Goal: Task Accomplishment & Management: Complete application form

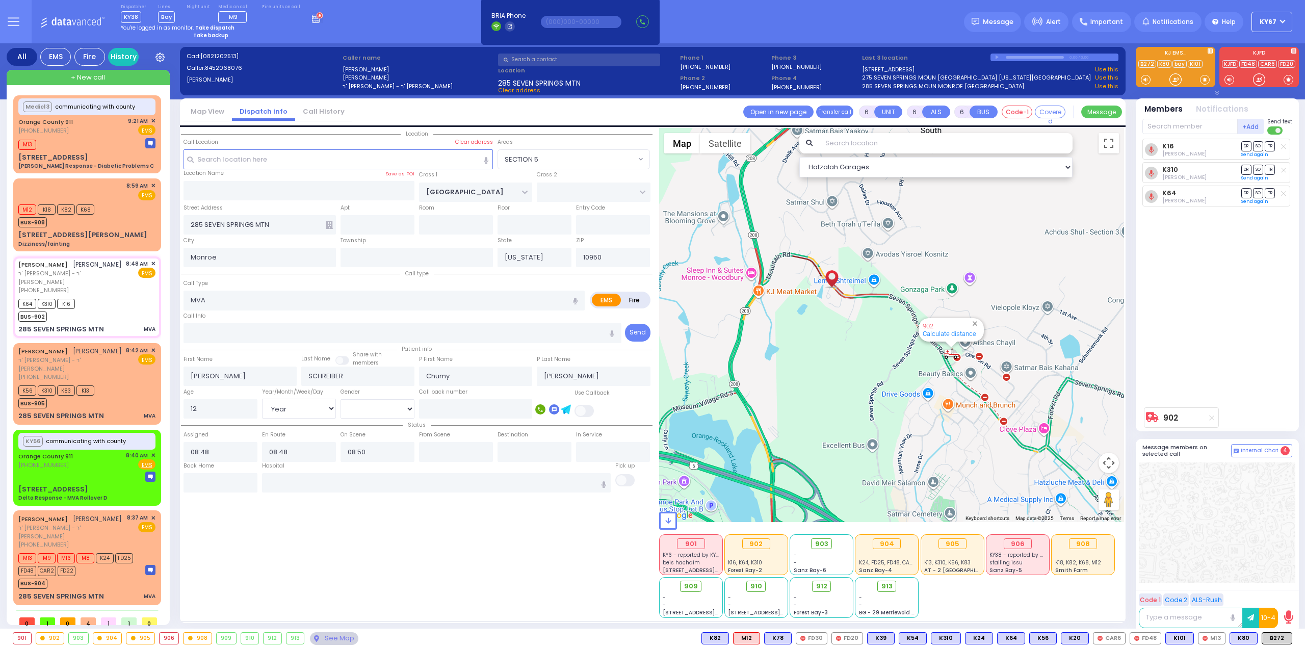
select select "SECTION 5"
select select "Year"
select select "[DEMOGRAPHIC_DATA]"
click at [343, 639] on div "See Map" at bounding box center [334, 638] width 48 height 13
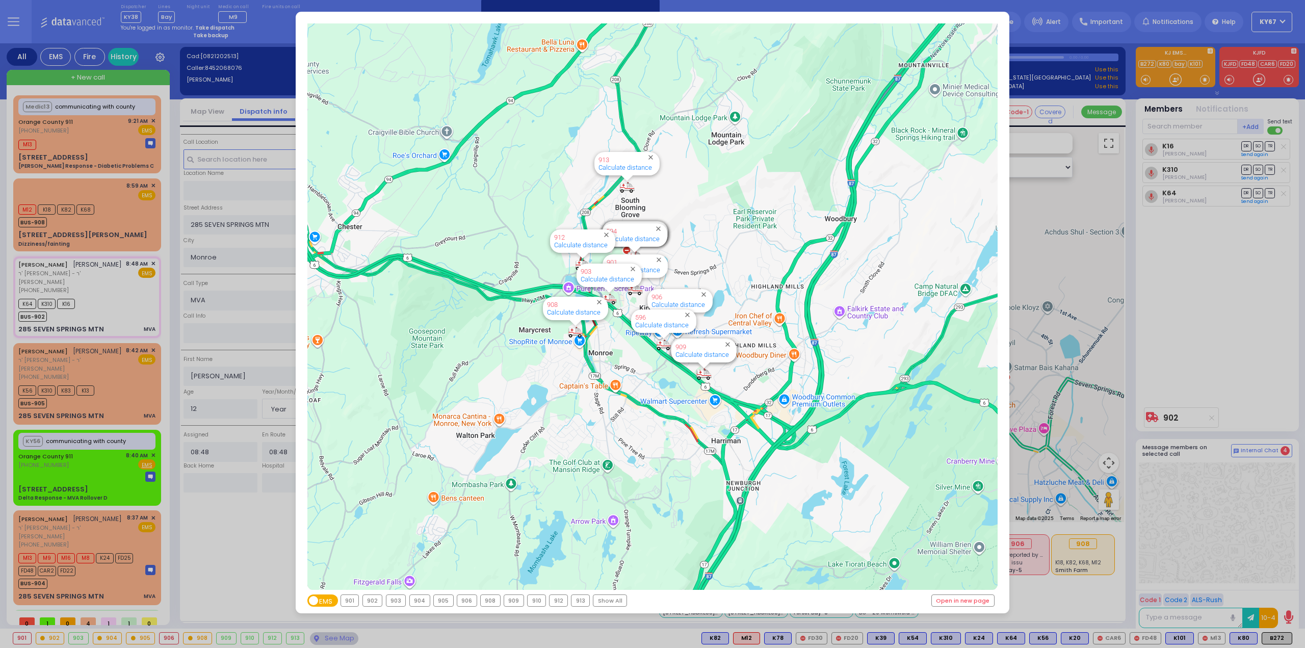
click at [392, 602] on div "903" at bounding box center [395, 600] width 19 height 11
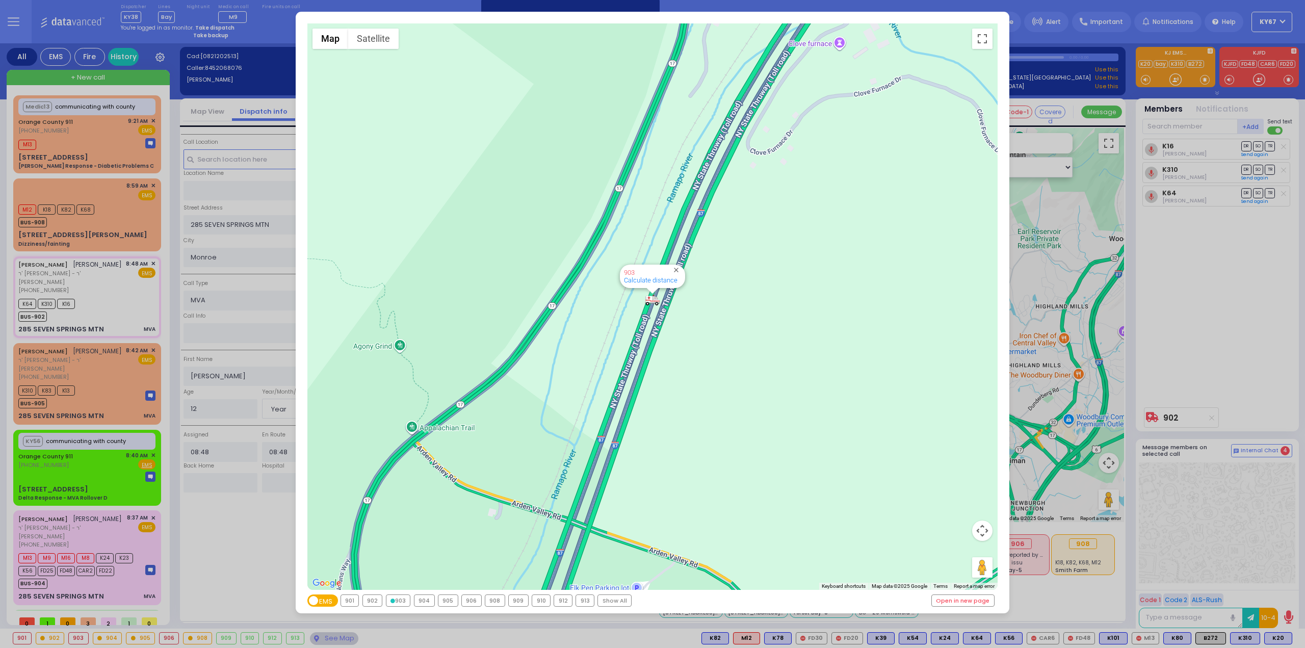
click at [236, 558] on div "← Move left → Move right ↑ Move up ↓ Move down + Zoom in - Zoom out Home Jump l…" at bounding box center [652, 324] width 1305 height 648
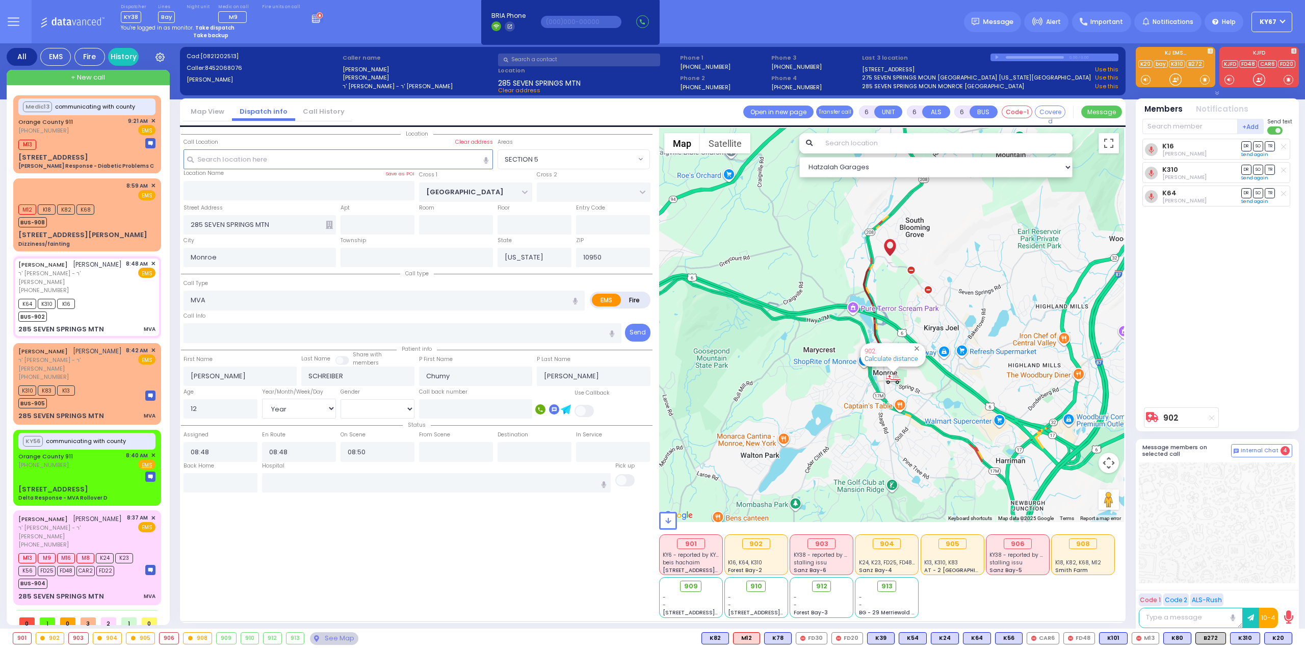
click at [457, 565] on div "Location All areas" at bounding box center [417, 373] width 472 height 490
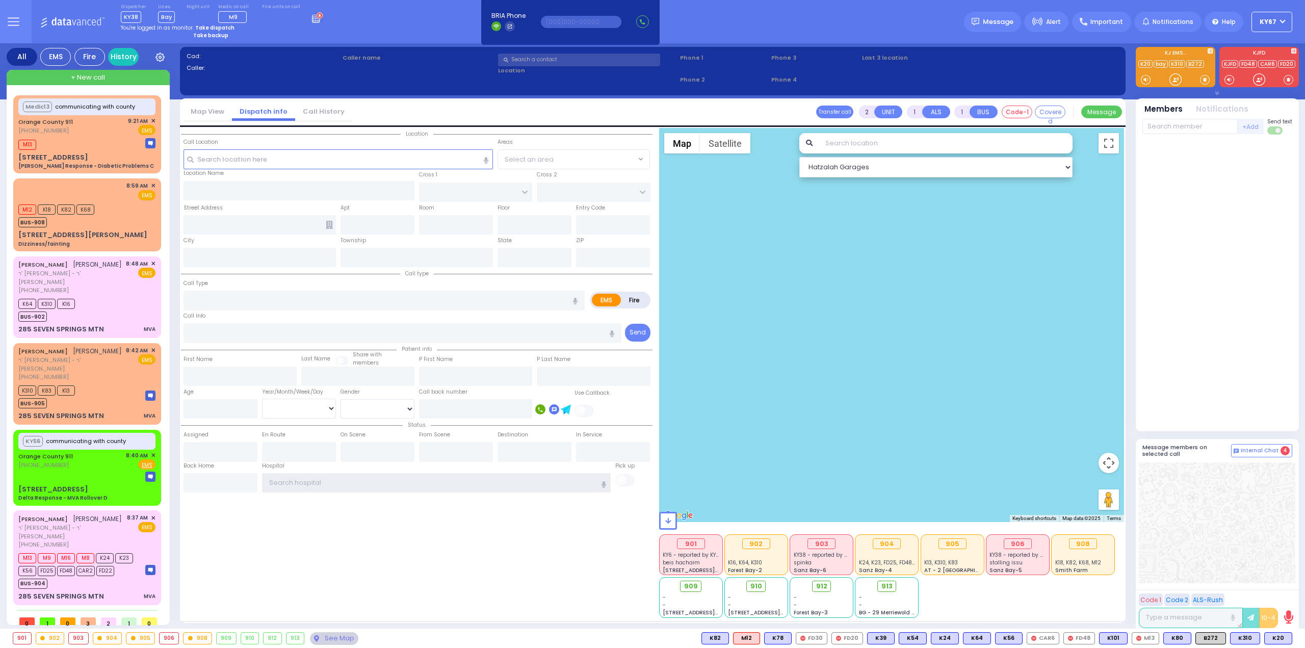
type input "Ky67"
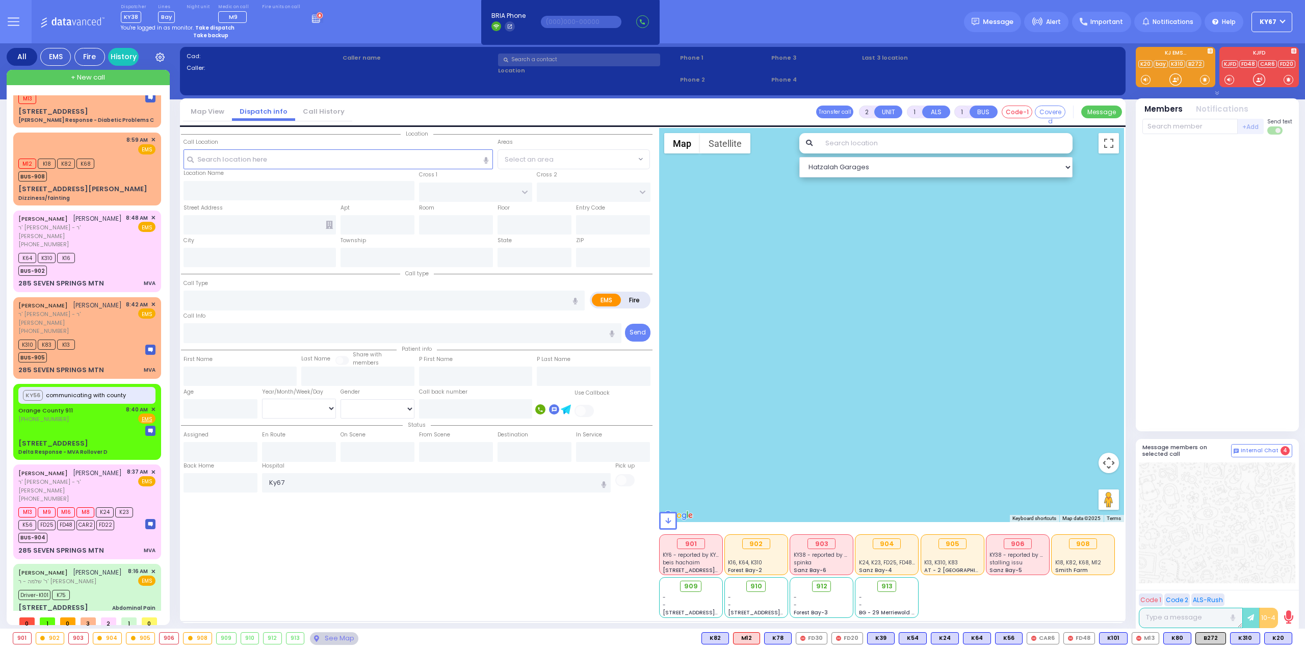
type input "1"
type input "0"
select select
type input "Dizziness/fainting"
radio input "true"
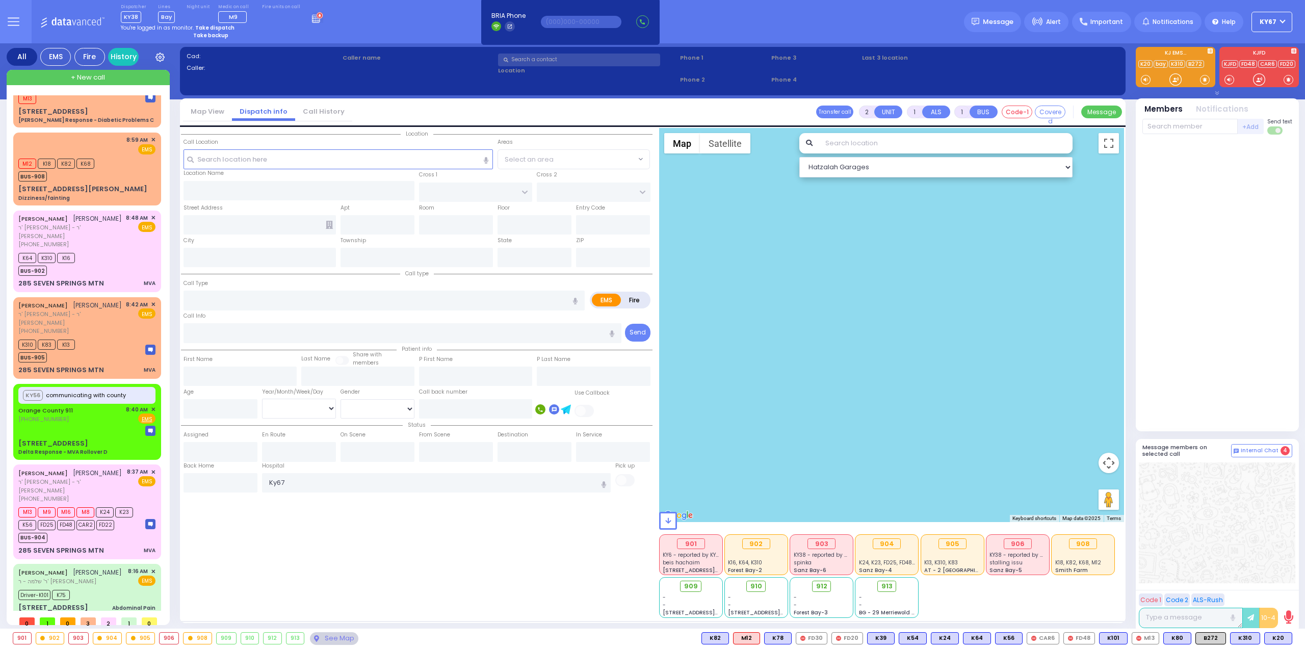
type input "38"
select select "Year"
select select "[DEMOGRAPHIC_DATA]"
type input "08:59"
type input "09:00"
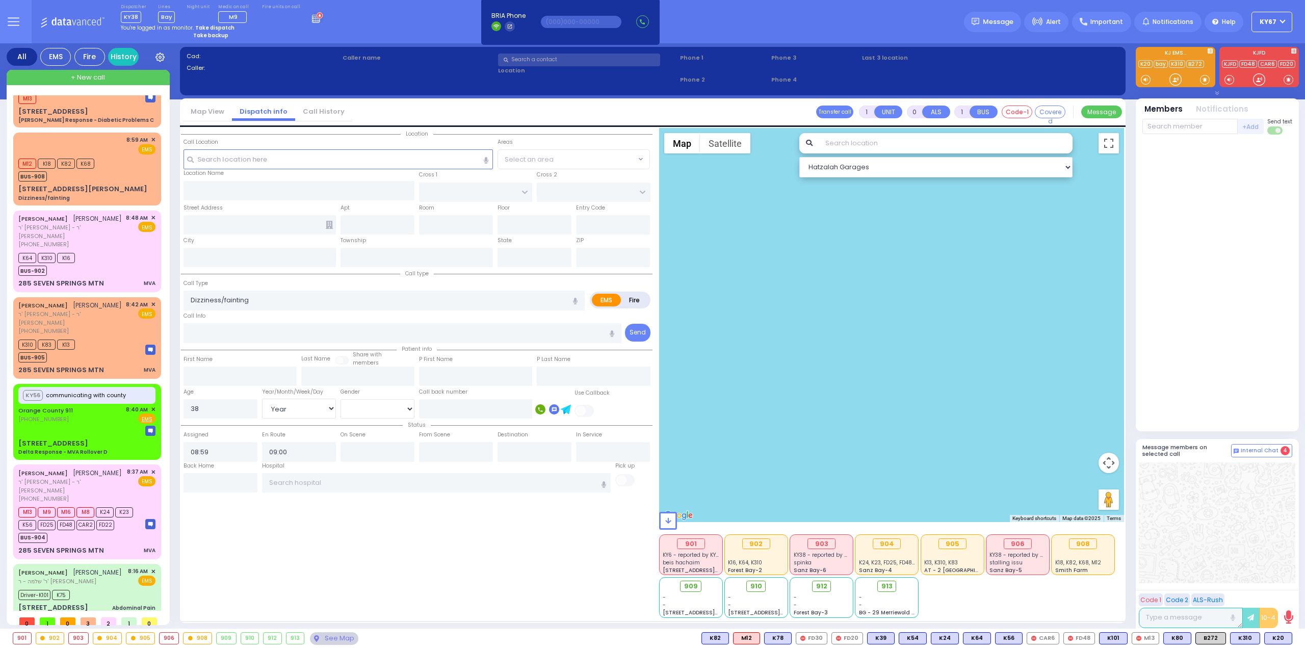
select select "Hatzalah Garages"
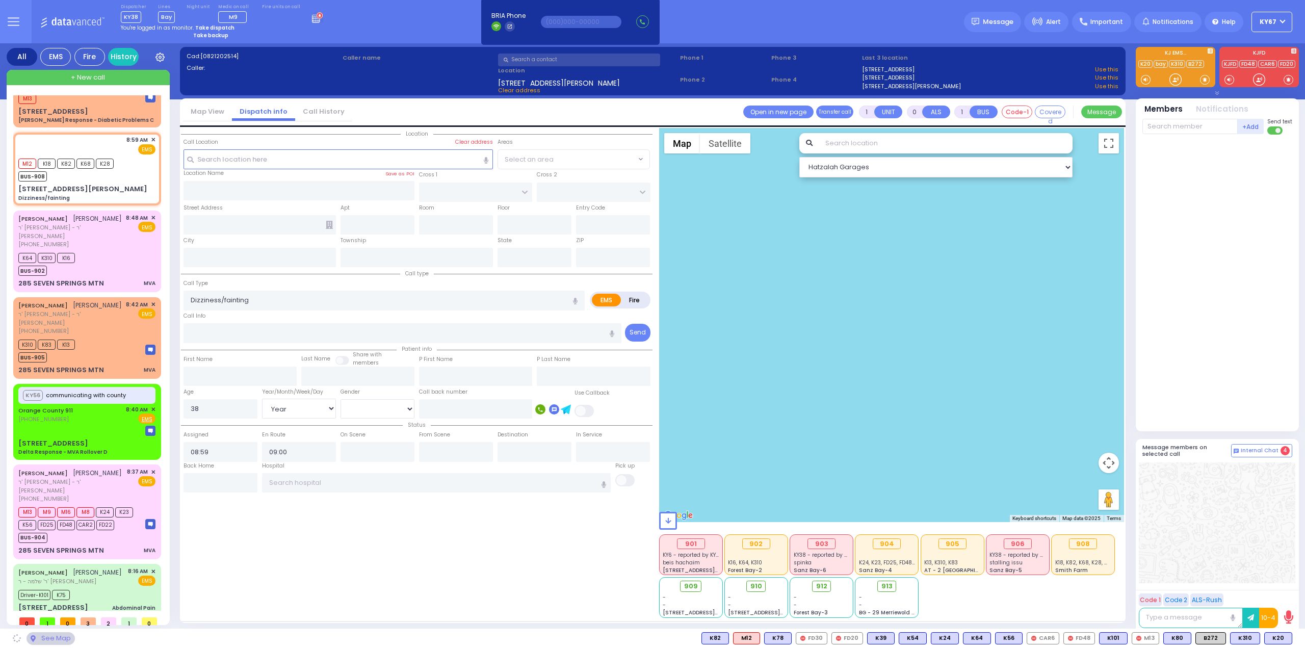
type input "TOMER CIRCLE"
type input "OSER COURT"
type input "[STREET_ADDRESS][PERSON_NAME]"
type input "Monroe"
type input "[US_STATE]"
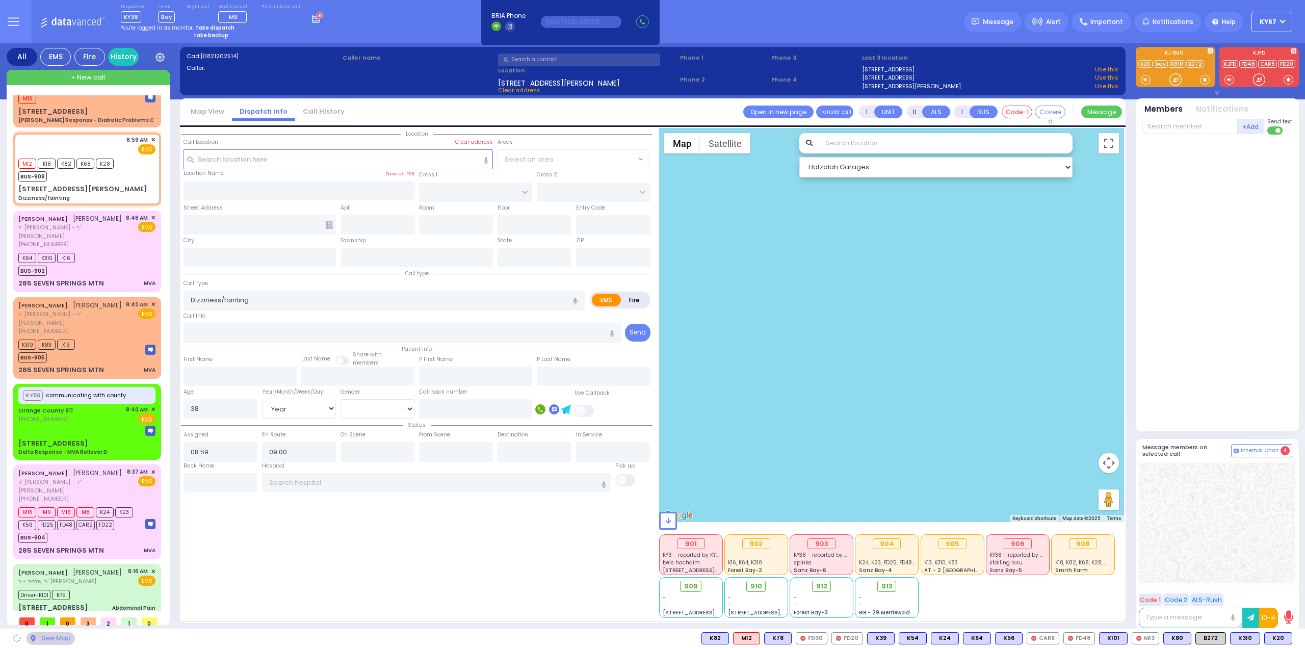
type input "10950"
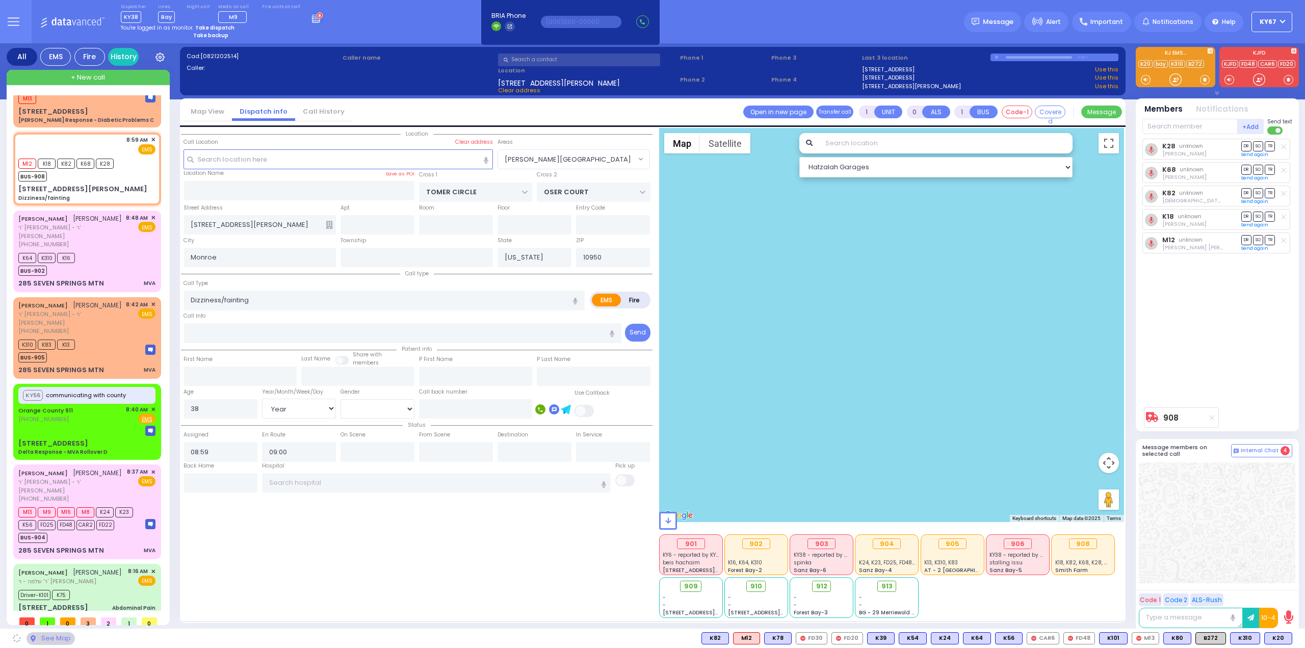
select select "[PERSON_NAME][GEOGRAPHIC_DATA]"
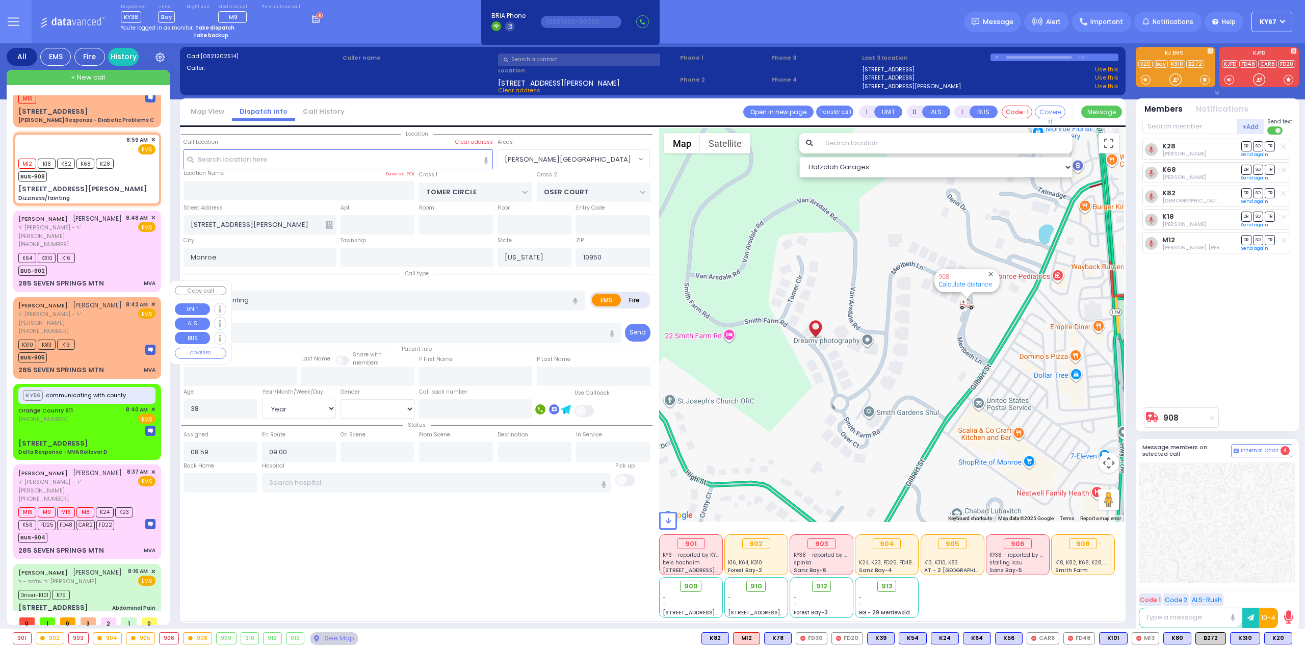
scroll to position [0, 0]
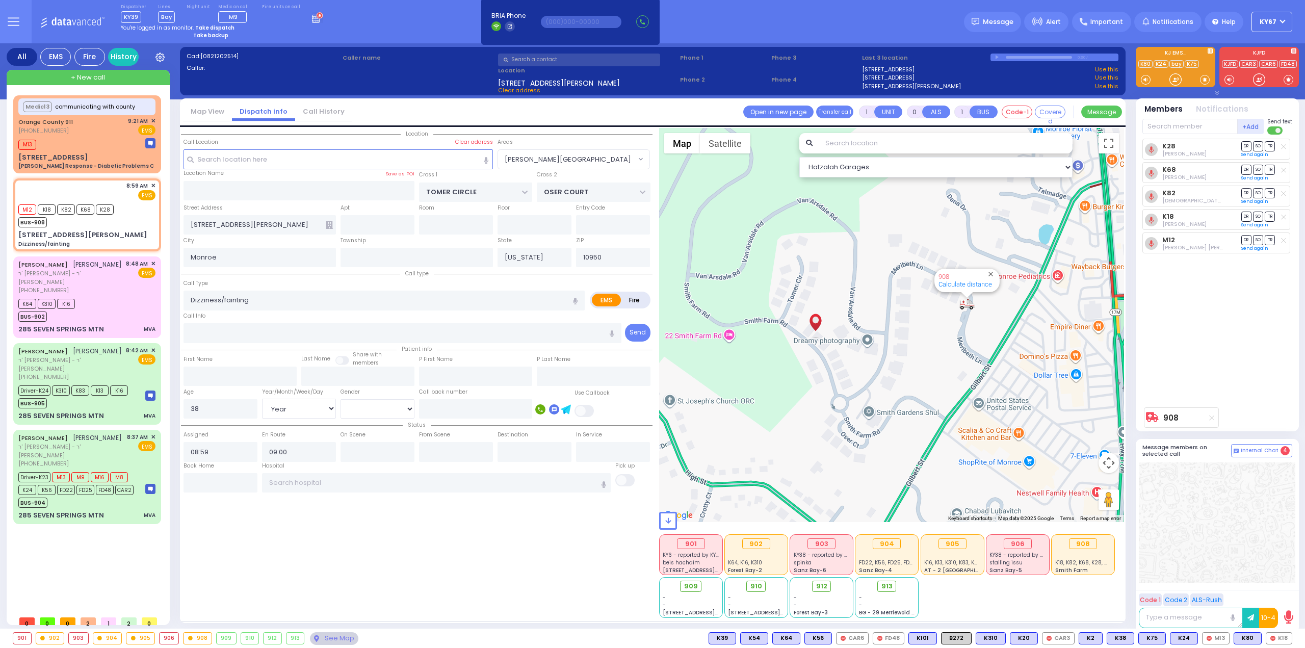
select select
radio input "true"
select select "Year"
select select "[DEMOGRAPHIC_DATA]"
type input "[GEOGRAPHIC_DATA]"
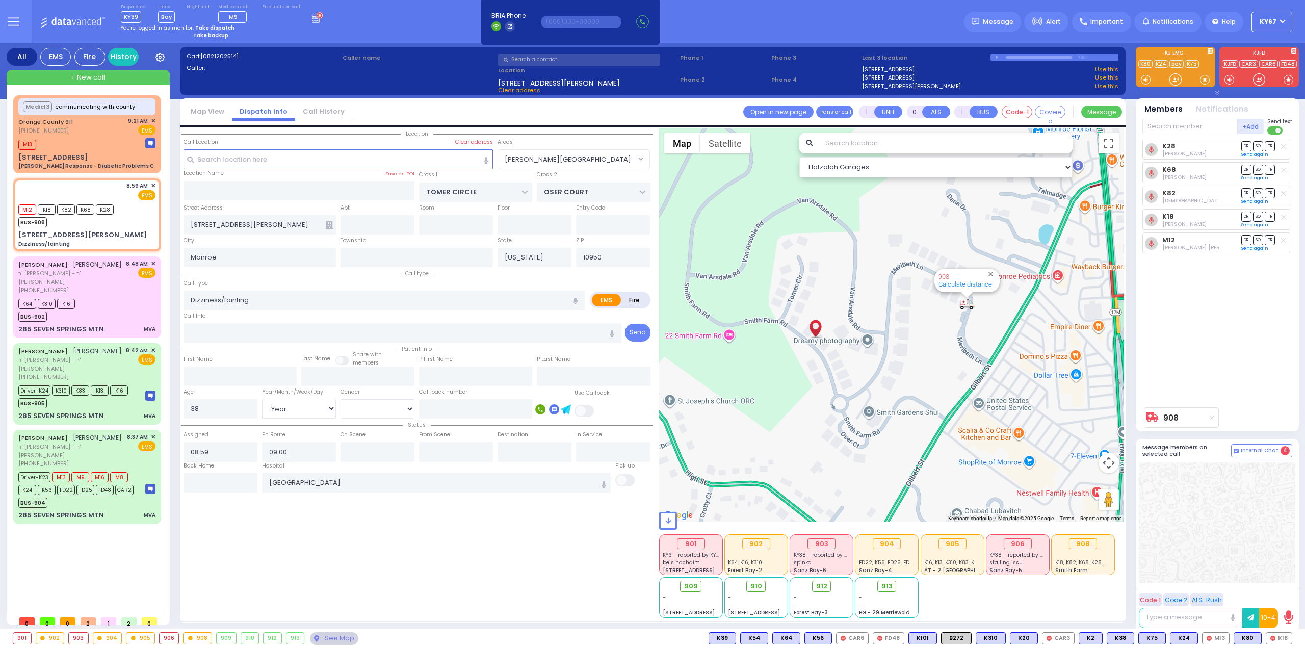
select select "[PERSON_NAME][GEOGRAPHIC_DATA]"
select select "Hatzalah Garages"
type input "6"
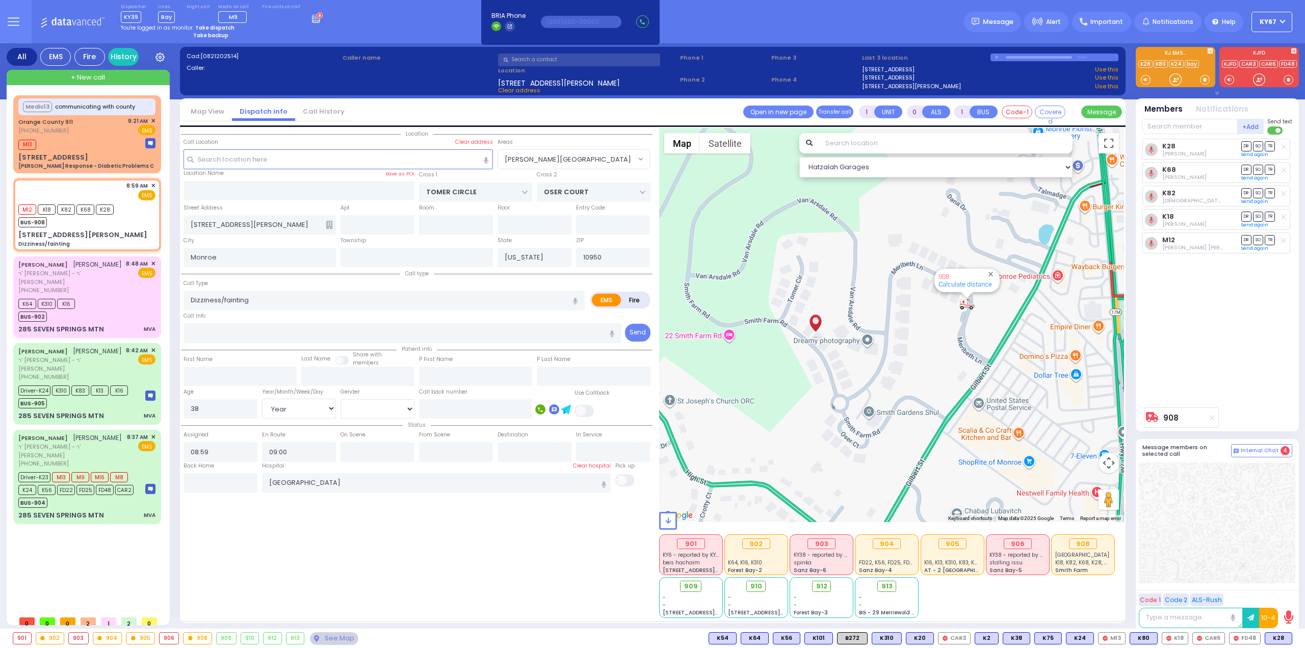
select select
radio input "true"
type input "Unknown"
select select "Year"
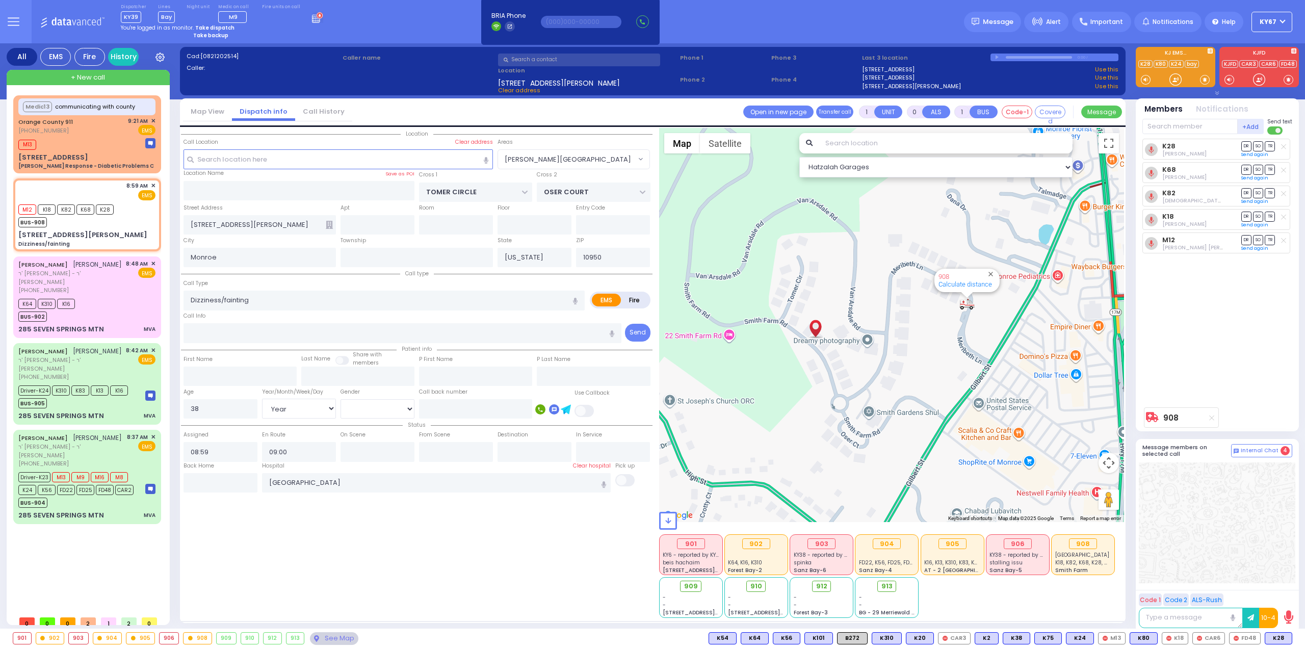
select select "[DEMOGRAPHIC_DATA]"
select select "[PERSON_NAME][GEOGRAPHIC_DATA]"
select select "Hatzalah Garages"
select select
radio input "true"
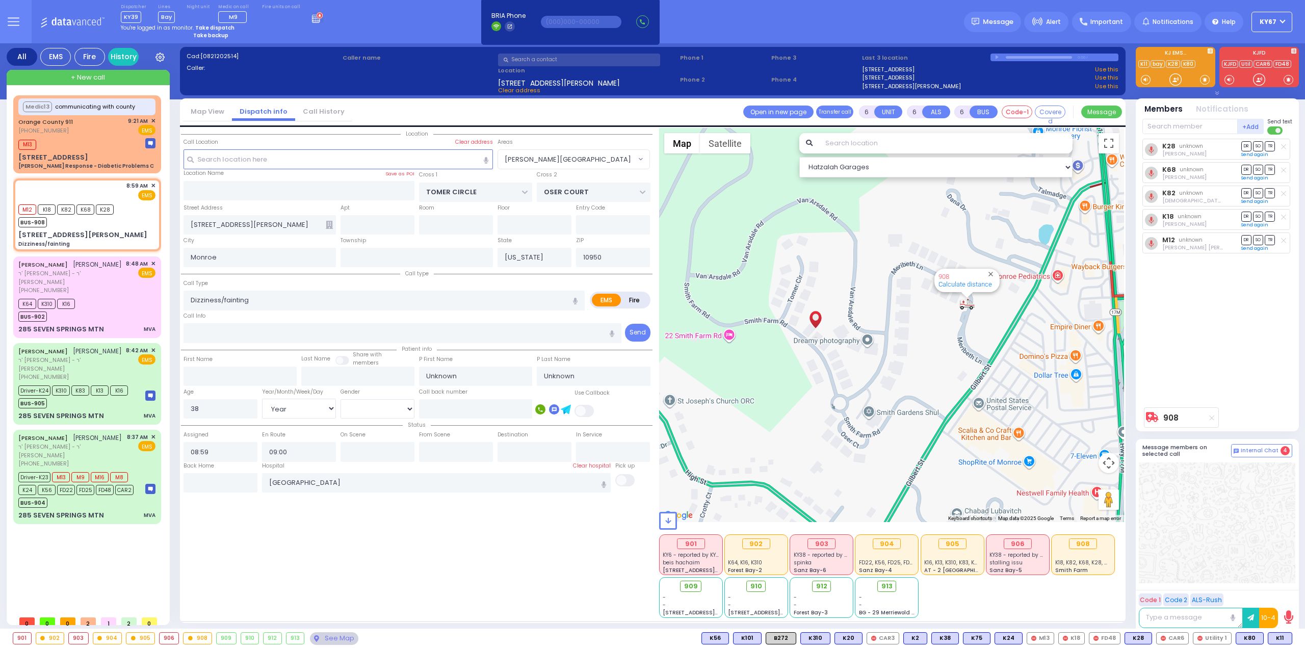
type input "[PERSON_NAME]"
type input "39"
select select "Year"
select select "[DEMOGRAPHIC_DATA]"
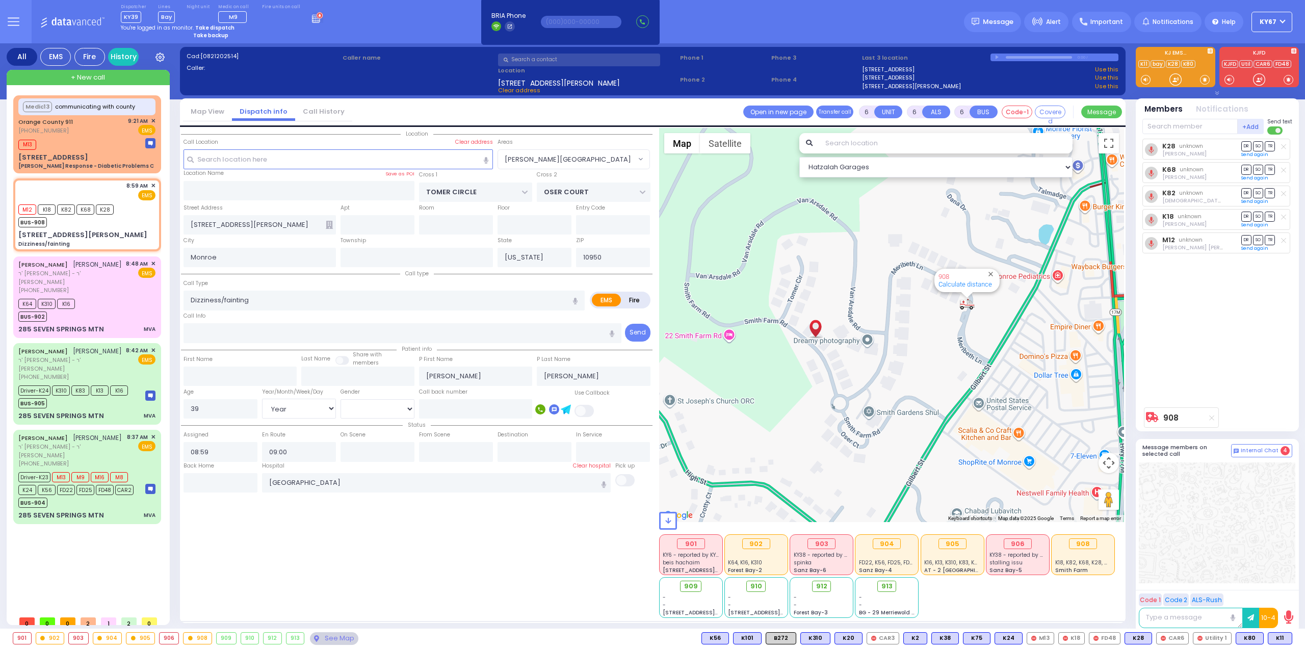
select select "[PERSON_NAME][GEOGRAPHIC_DATA]"
select select "Hatzalah Garages"
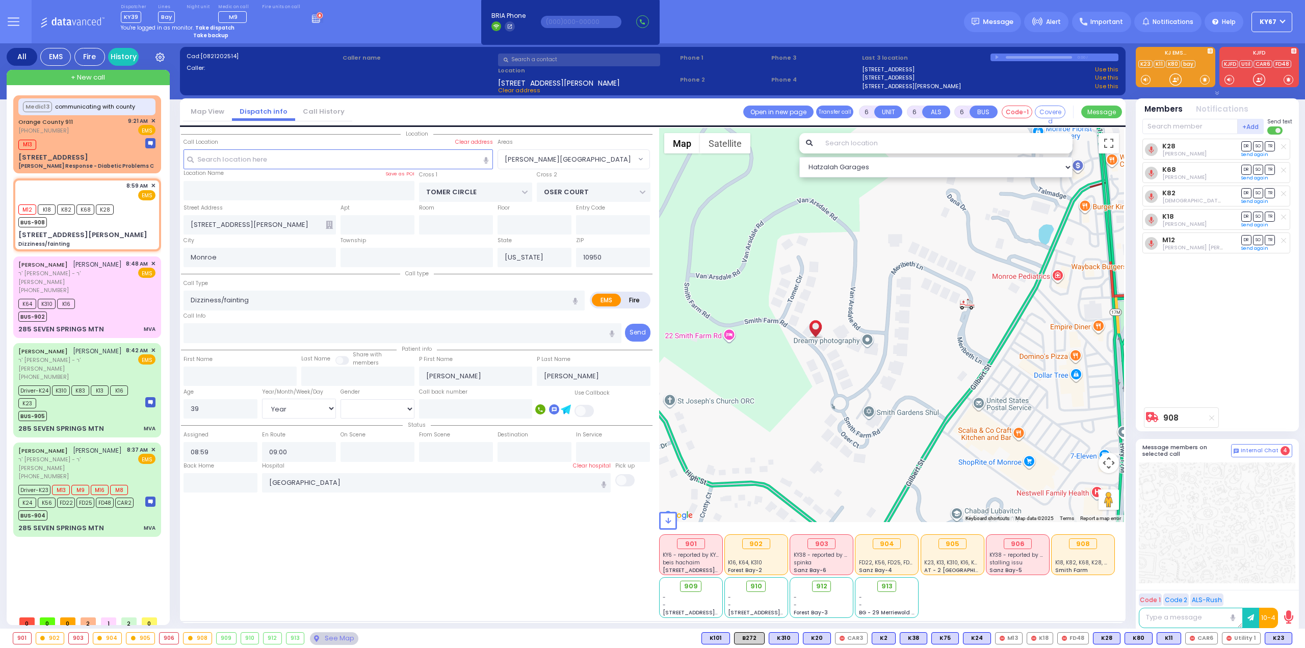
select select
radio input "true"
select select "Year"
select select "[DEMOGRAPHIC_DATA]"
type input "09:05"
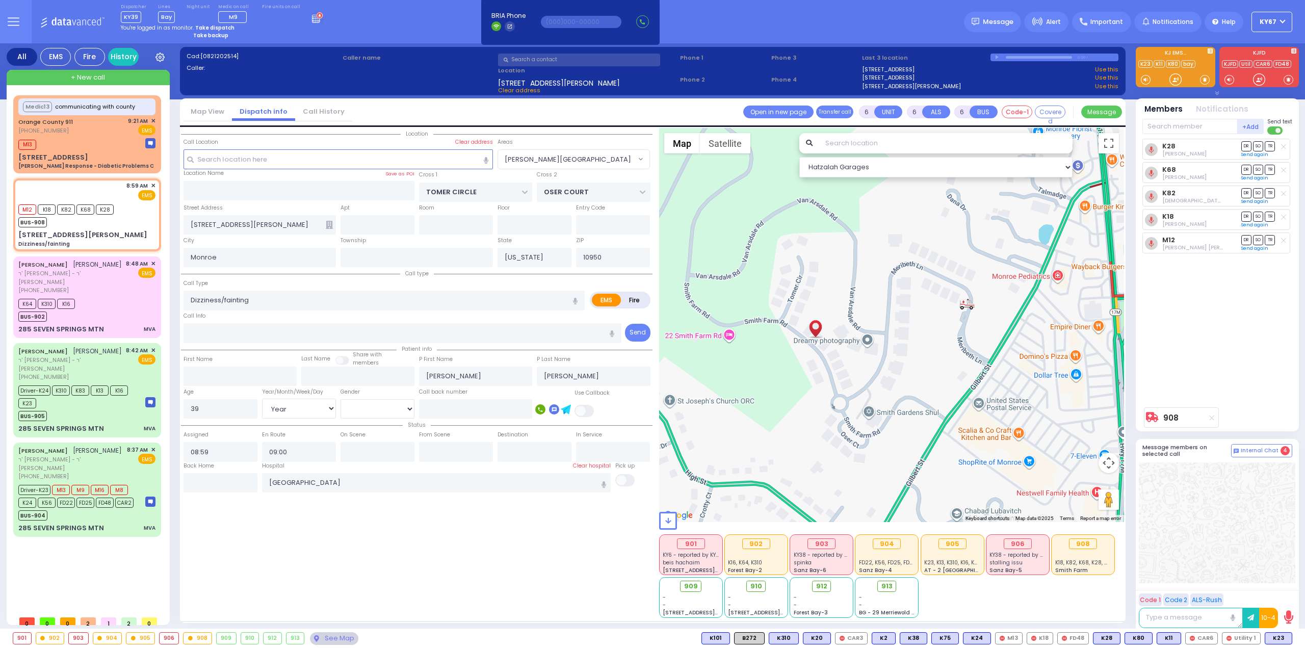
type input "09:15"
type input "09:45"
type input "10:00"
type input "10:30"
radio input "true"
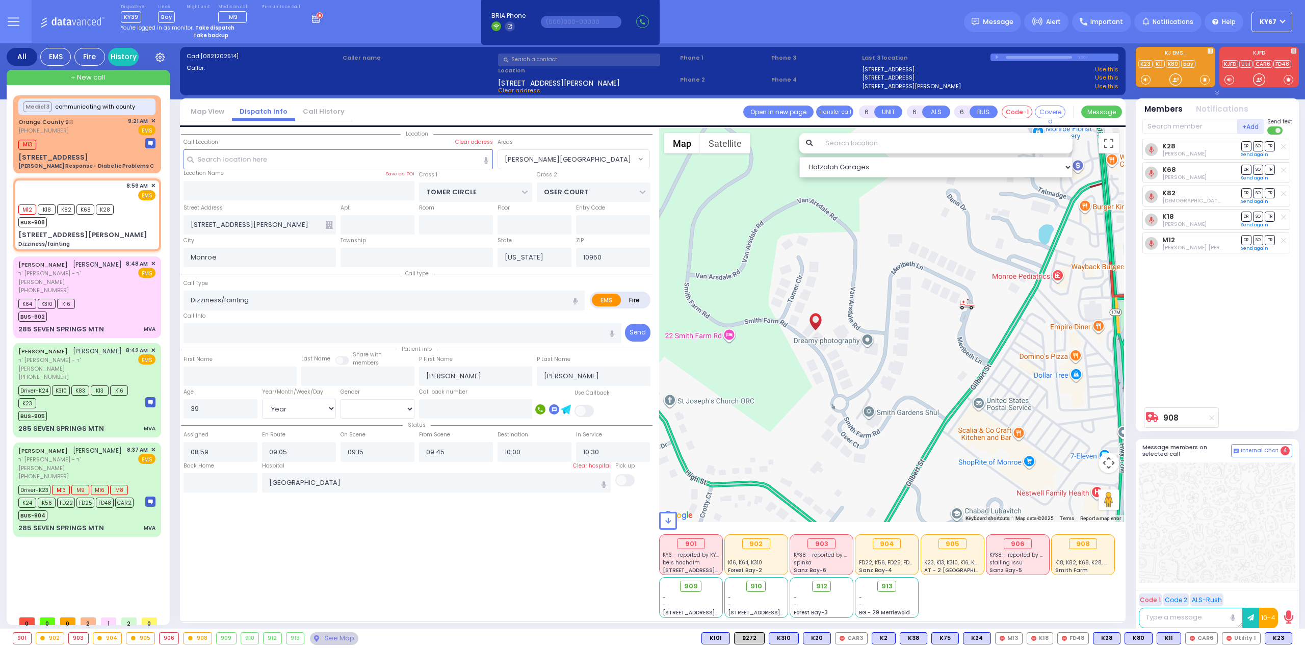
select select "Year"
select select "[DEMOGRAPHIC_DATA]"
select select "[PERSON_NAME][GEOGRAPHIC_DATA]"
select select "Hatzalah Garages"
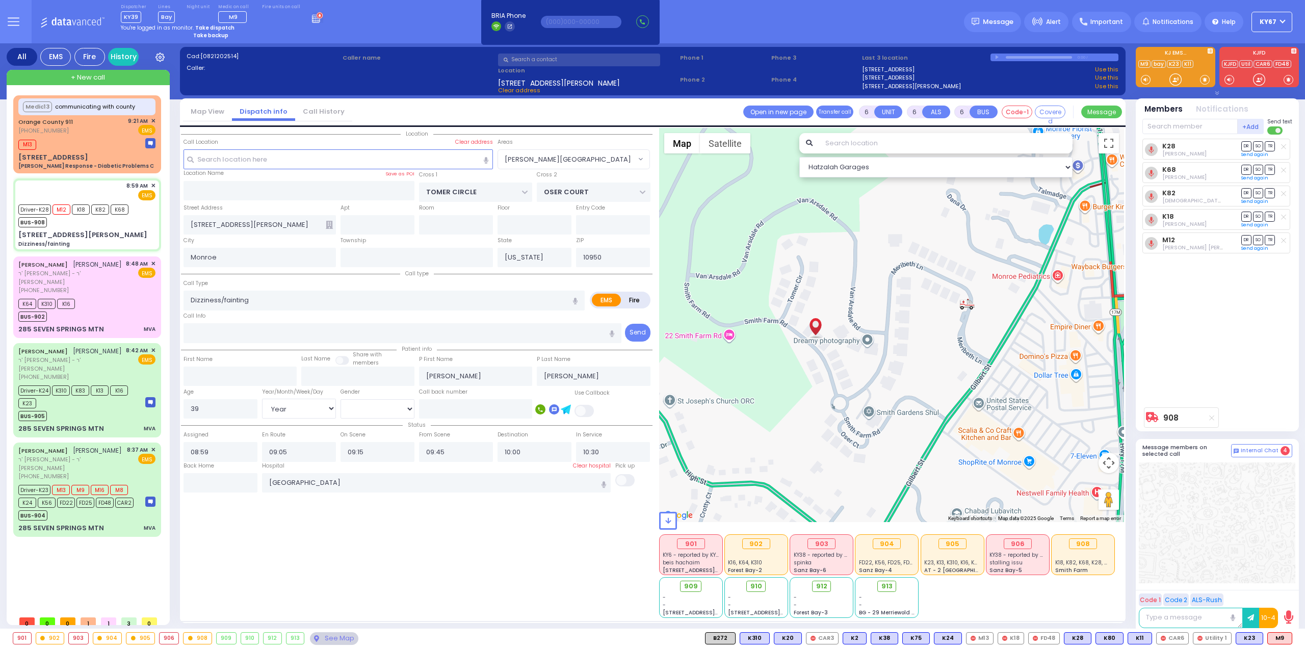
select select
radio input "true"
select select "Year"
select select "[DEMOGRAPHIC_DATA]"
radio input "true"
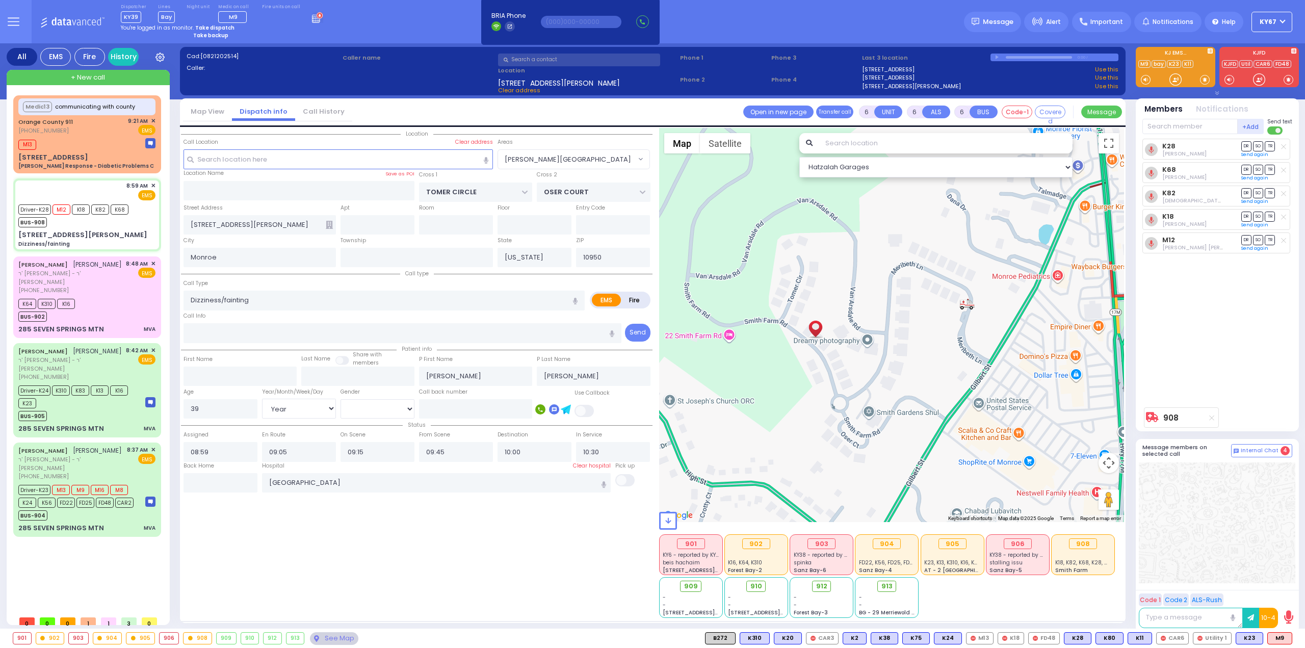
select select "Year"
select select "[DEMOGRAPHIC_DATA]"
select select "[PERSON_NAME][GEOGRAPHIC_DATA]"
select select "Hatzalah Garages"
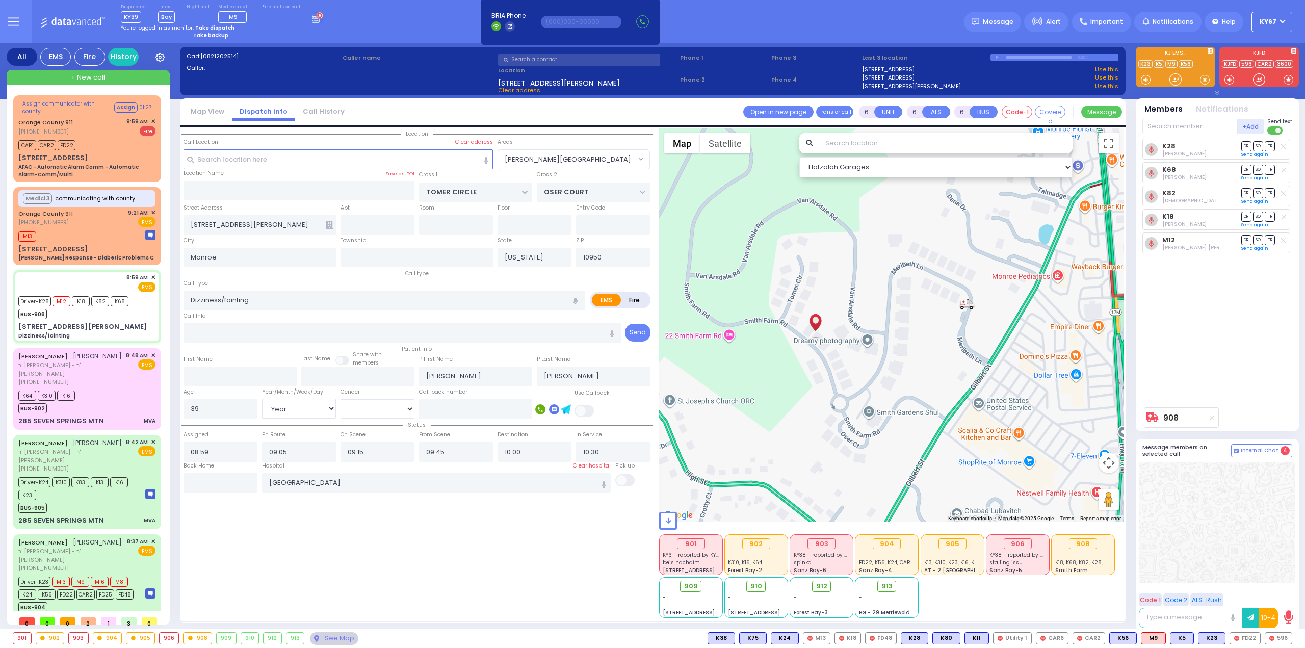
select select
radio input "true"
select select "Year"
select select "[DEMOGRAPHIC_DATA]"
select select "[PERSON_NAME][GEOGRAPHIC_DATA]"
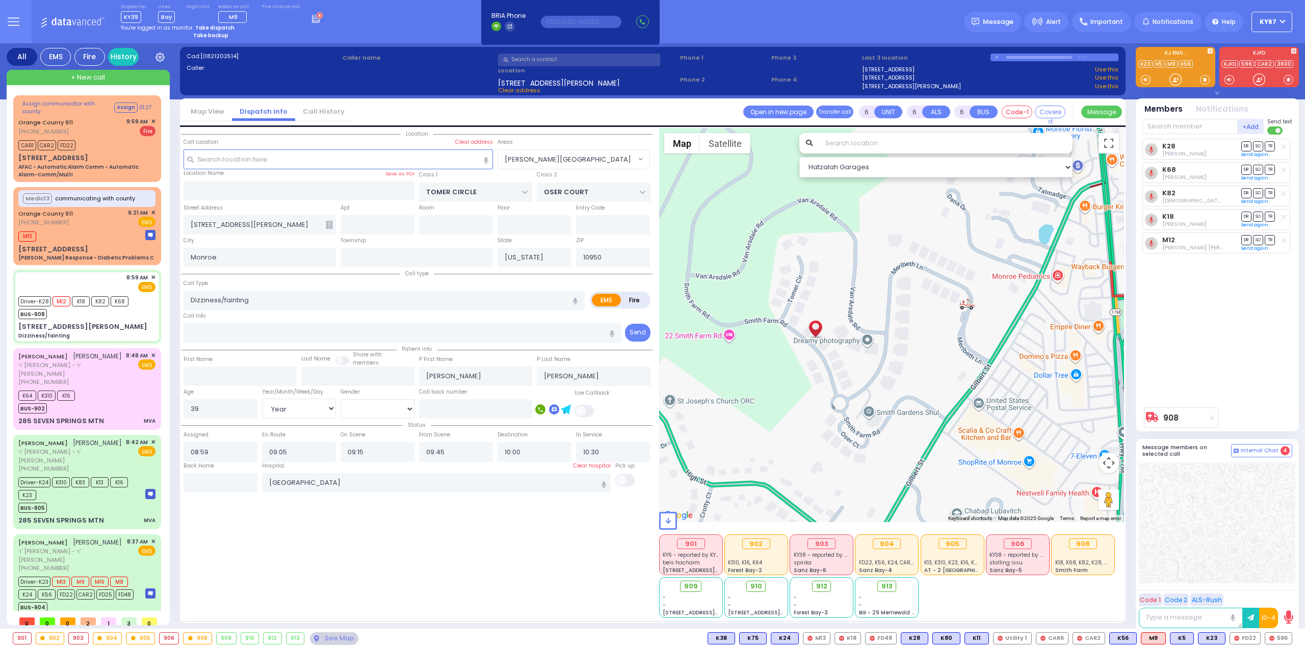
select select "Hatzalah Garages"
select select
radio input "true"
select select "Year"
select select "[DEMOGRAPHIC_DATA]"
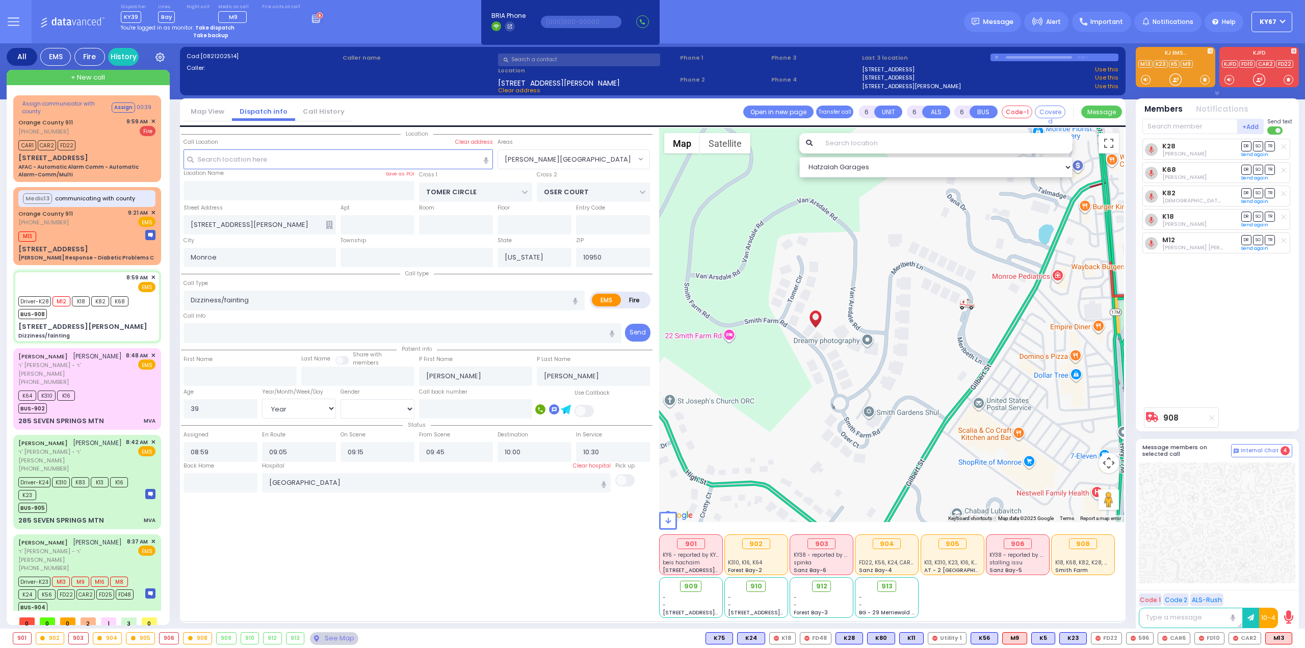
select select "[PERSON_NAME][GEOGRAPHIC_DATA]"
select select "Hatzalah Garages"
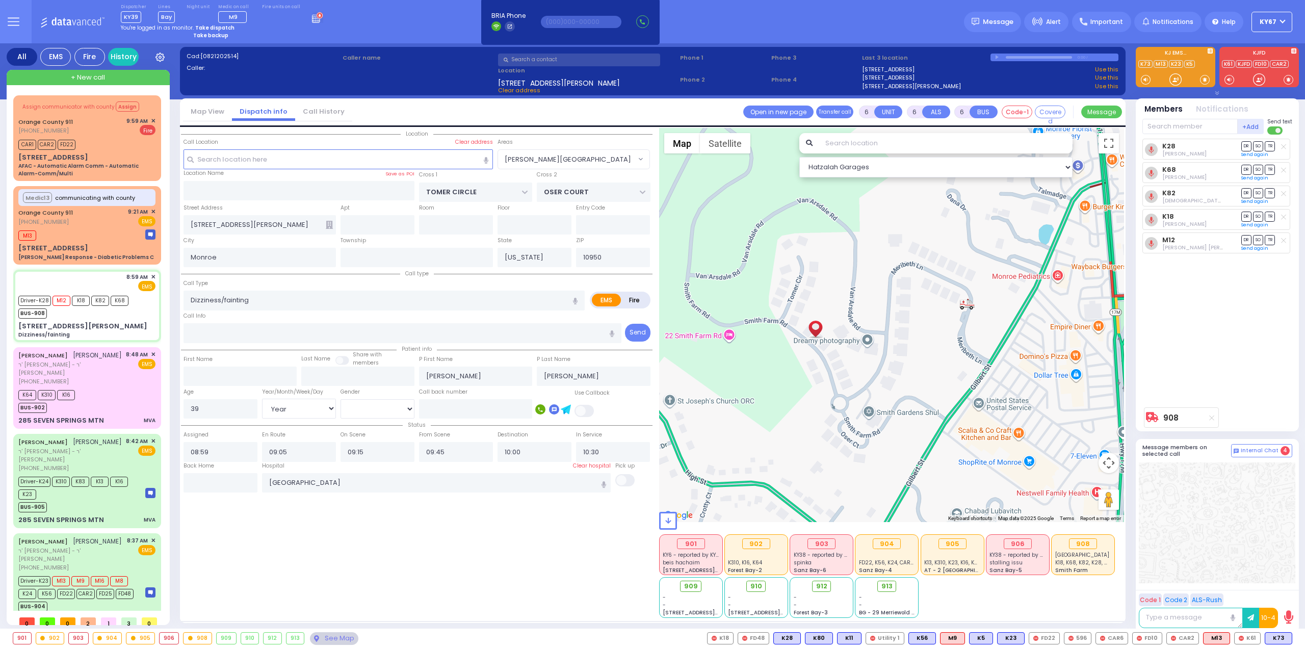
select select
radio input "true"
select select "Year"
select select "[DEMOGRAPHIC_DATA]"
select select "[PERSON_NAME][GEOGRAPHIC_DATA]"
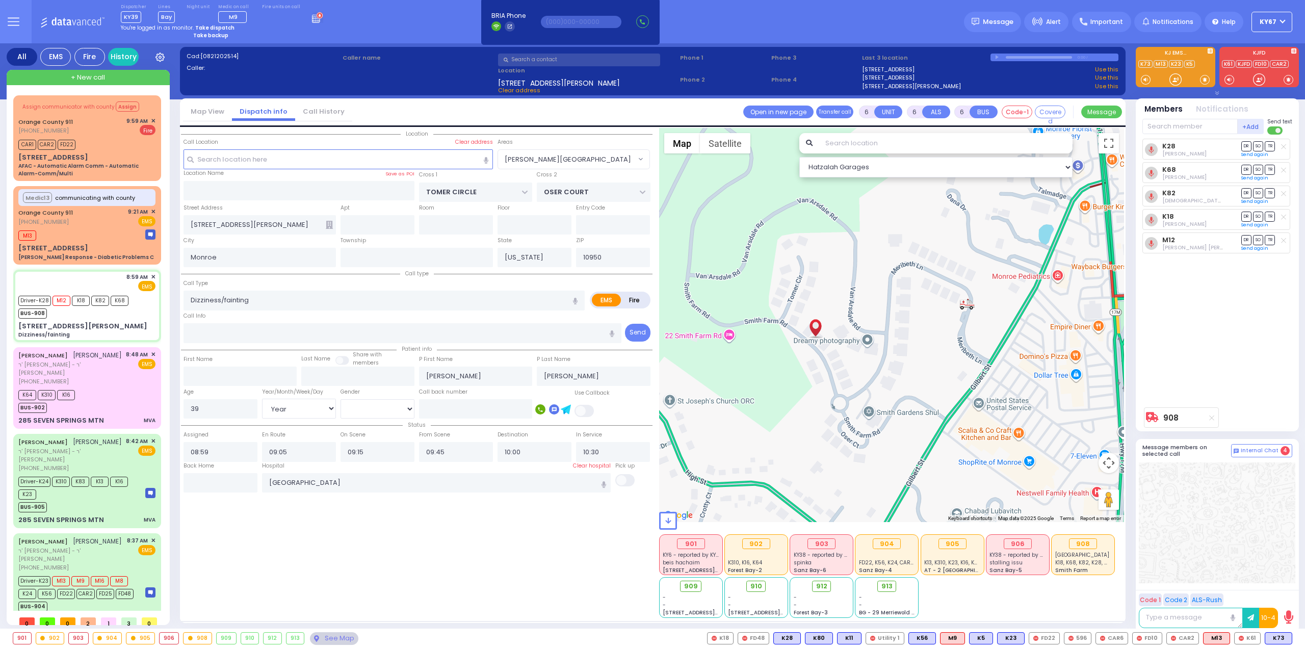
select select "Hatzalah Garages"
select select
radio input "true"
select select "Year"
select select "[DEMOGRAPHIC_DATA]"
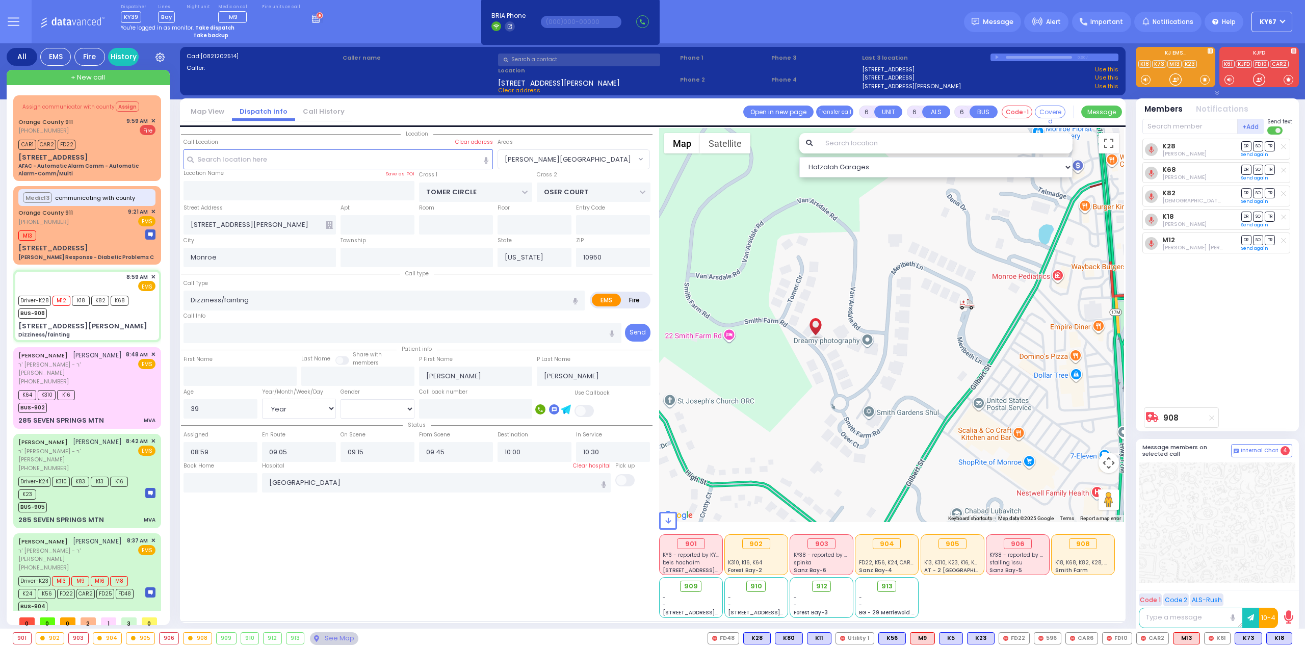
radio input "true"
select select "Year"
select select "[DEMOGRAPHIC_DATA]"
select select "[PERSON_NAME][GEOGRAPHIC_DATA]"
select select "Hatzalah Garages"
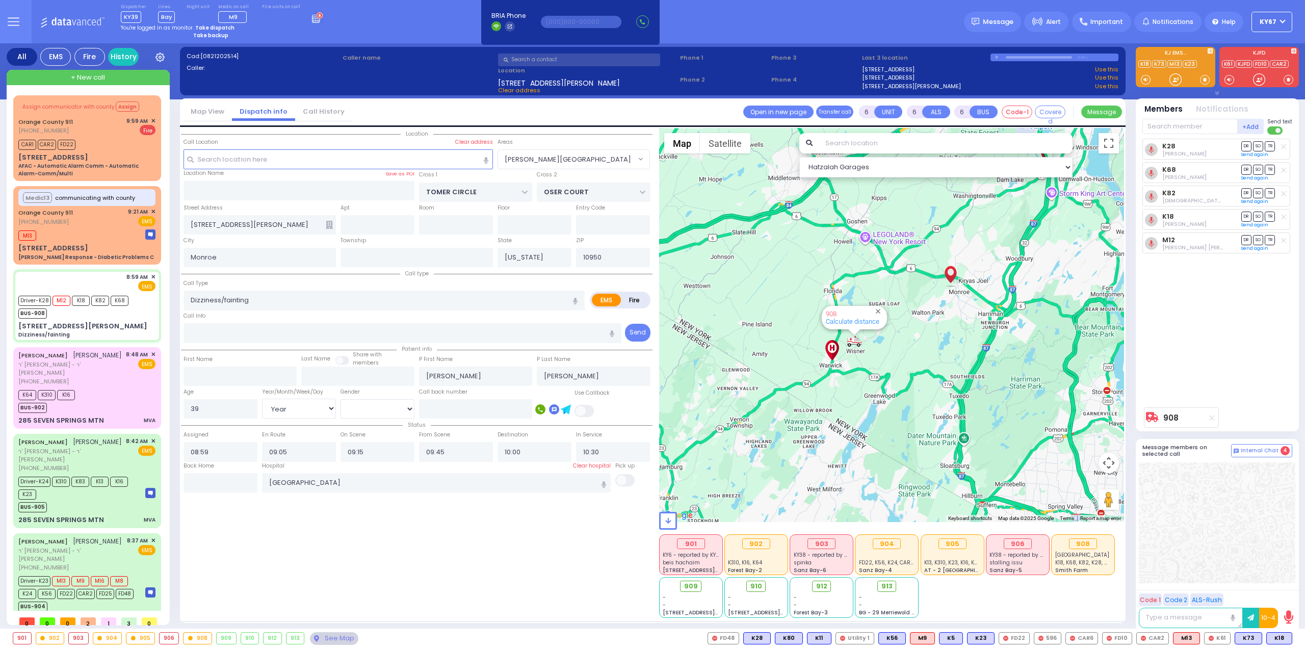
select select
radio input "true"
select select "Year"
select select "[DEMOGRAPHIC_DATA]"
select select "Hatzalah Garages"
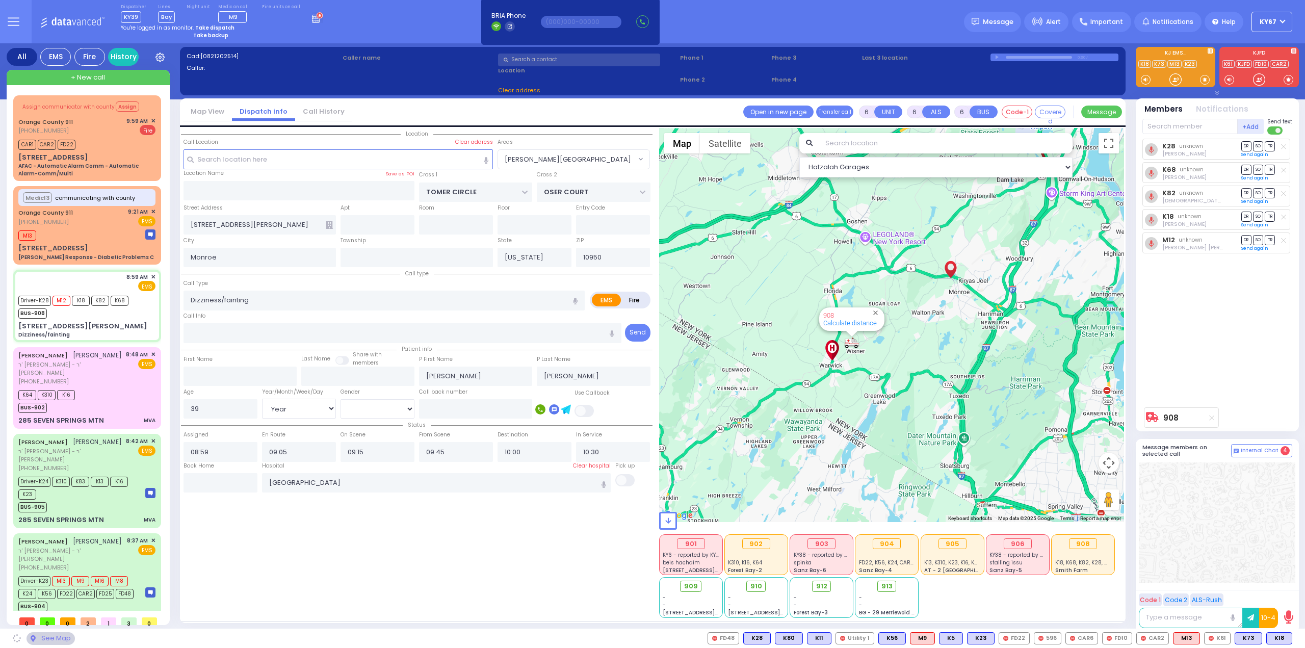
select select "[PERSON_NAME][GEOGRAPHIC_DATA]"
